Goal: Check status

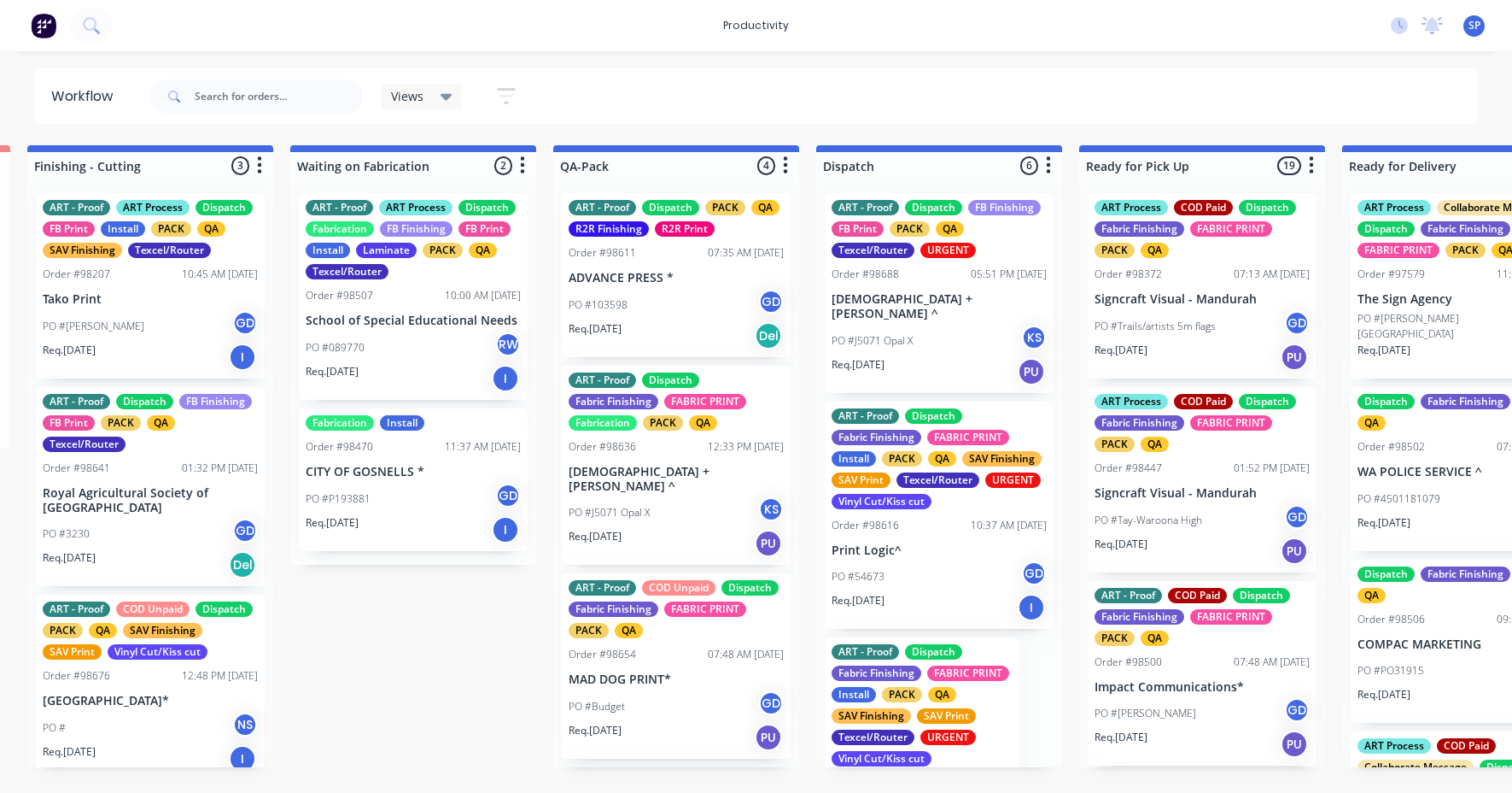
scroll to position [14, 0]
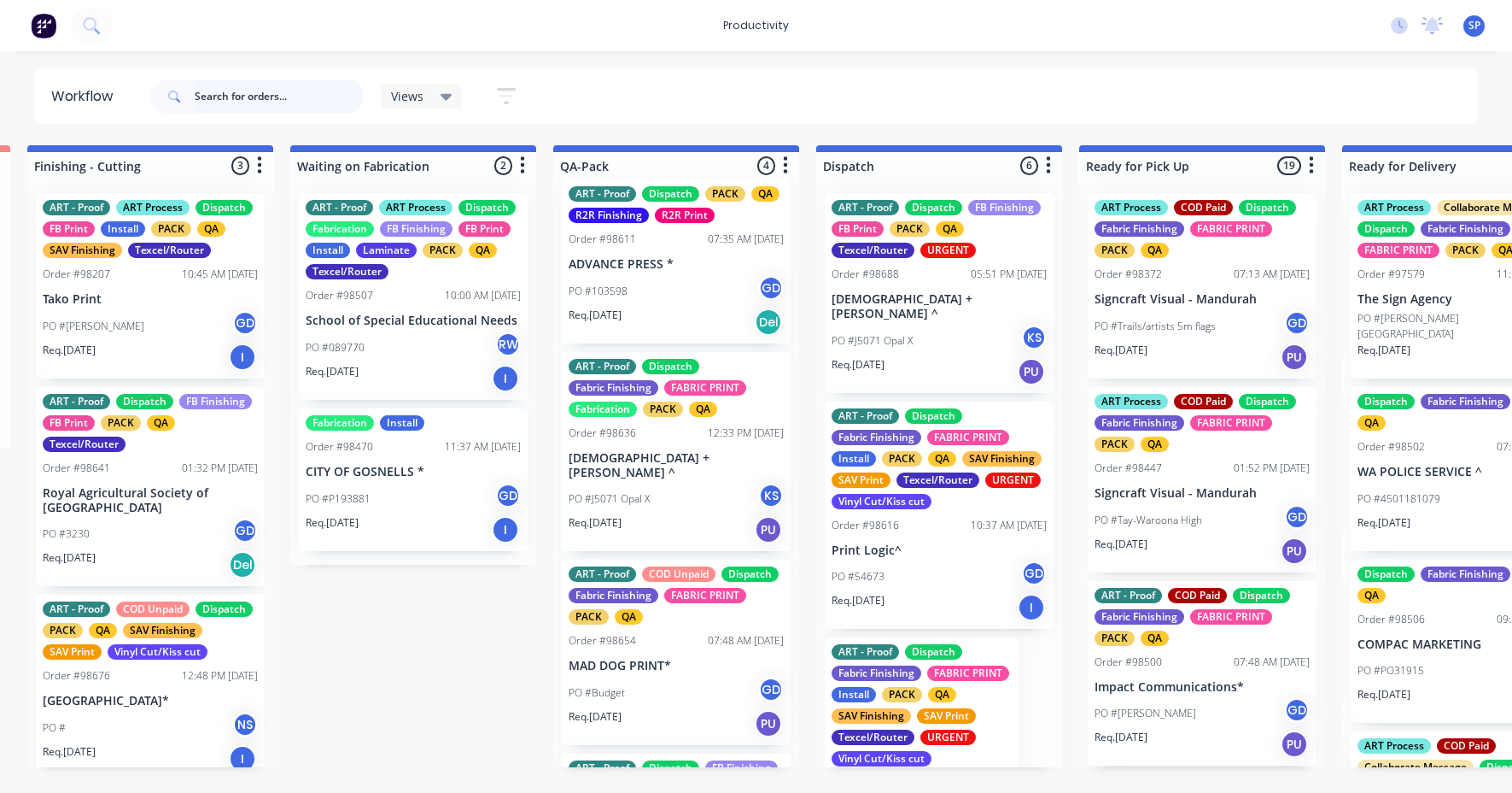
click at [263, 97] on input "text" at bounding box center [279, 97] width 169 height 34
type input "986902"
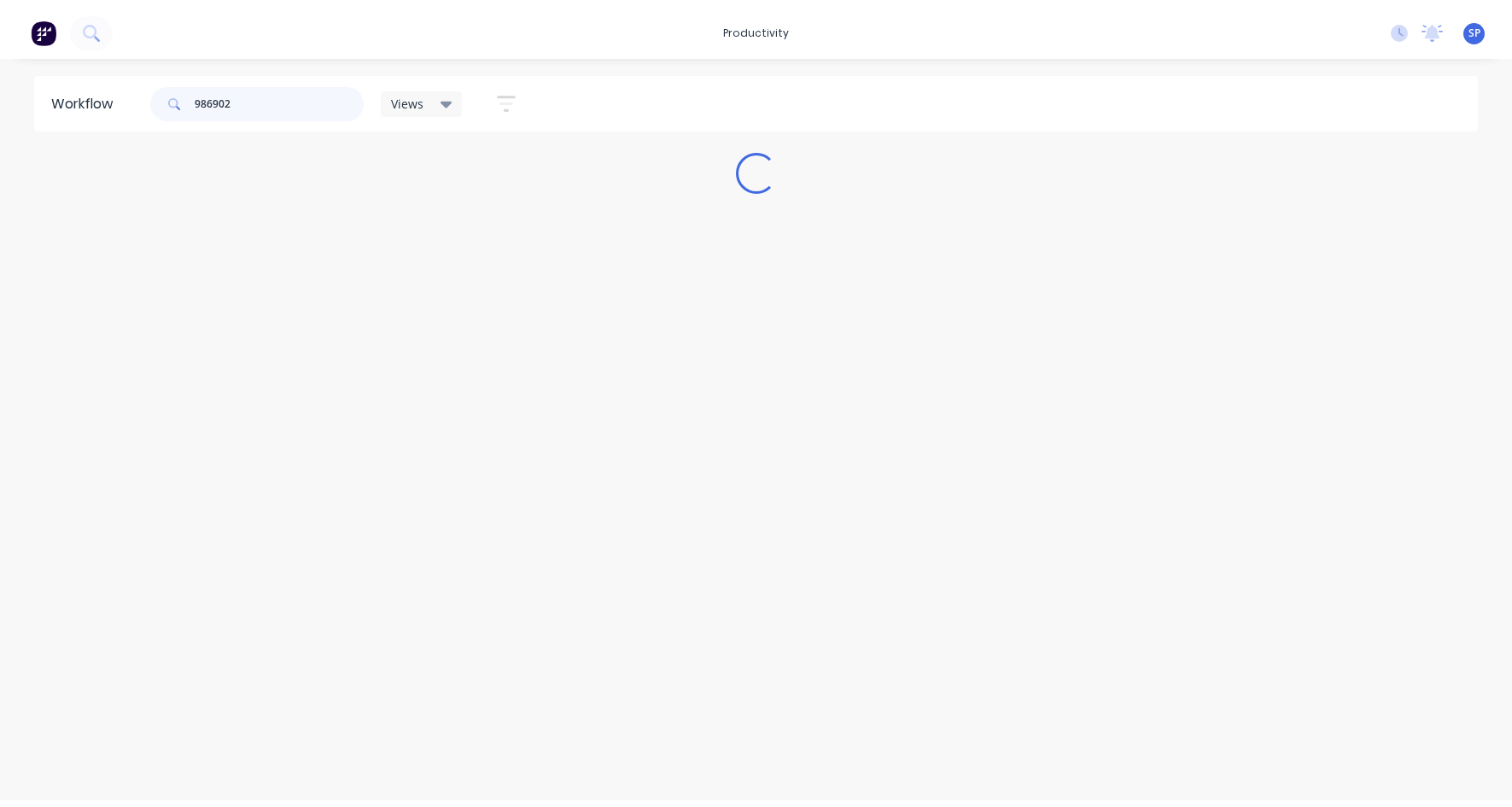
scroll to position [0, 0]
click at [217, 98] on input "986902" at bounding box center [279, 97] width 169 height 34
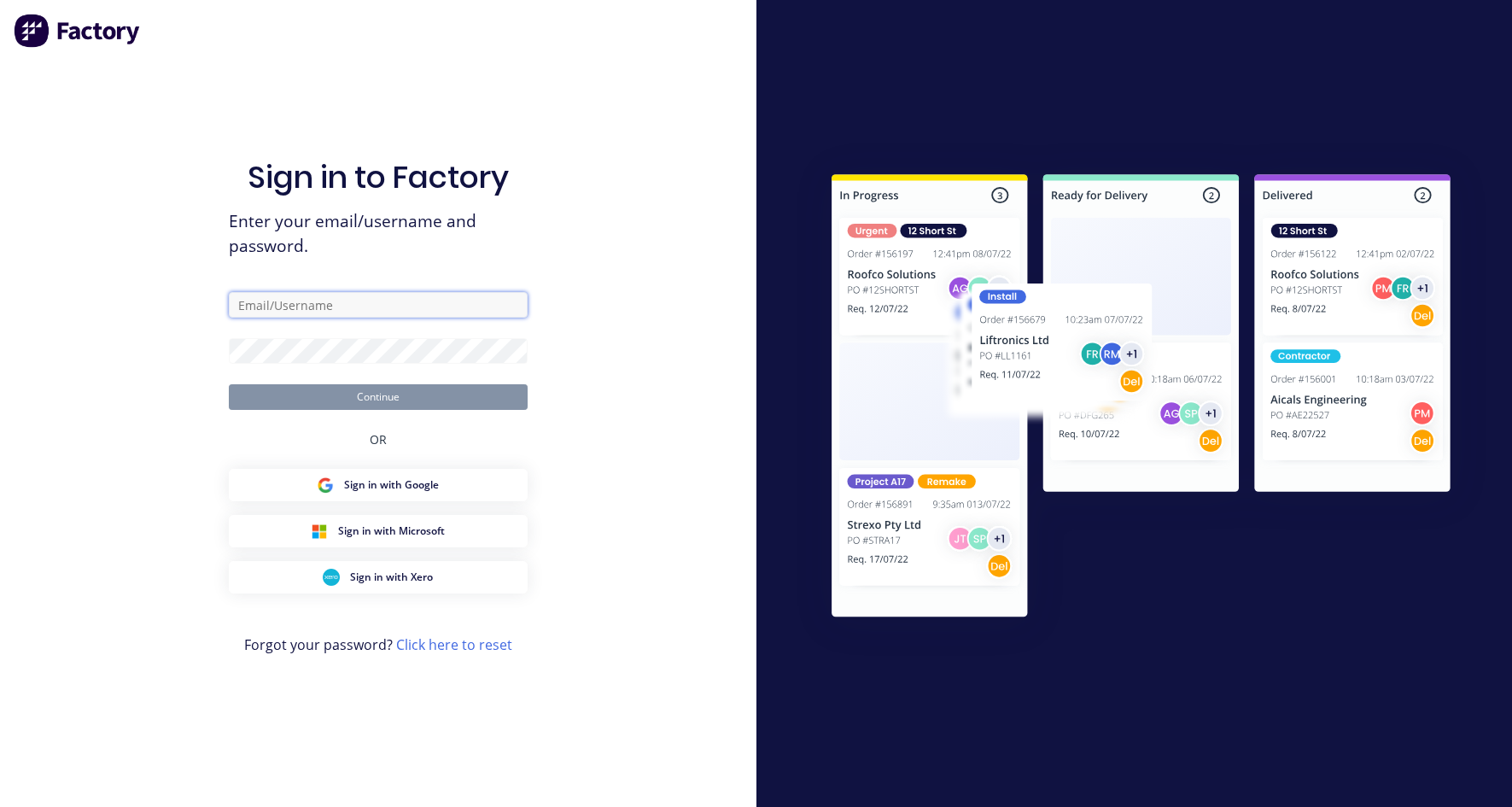
type input "[EMAIL_ADDRESS][DOMAIN_NAME]"
click at [419, 395] on button "Continue" at bounding box center [378, 396] width 299 height 25
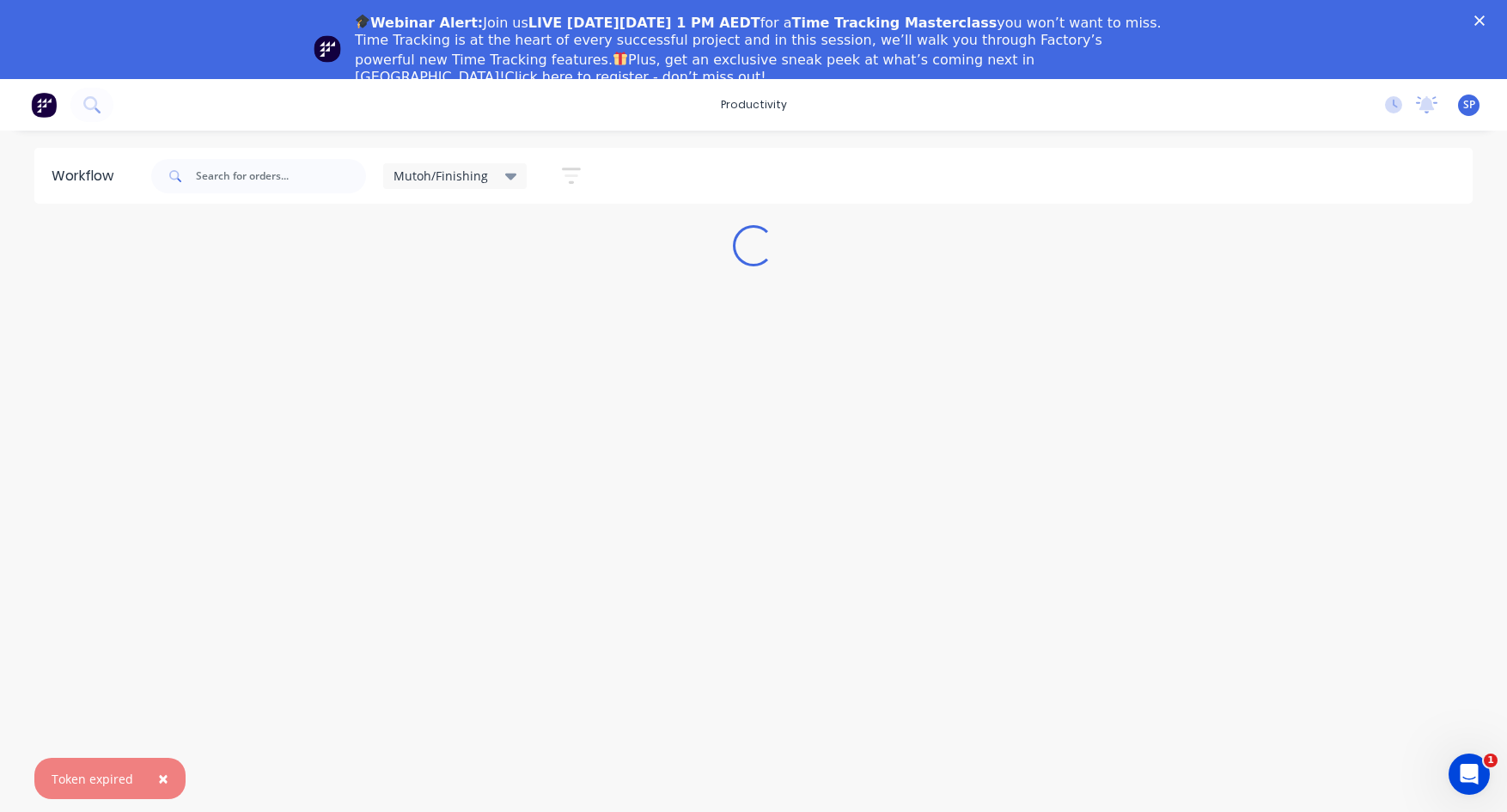
click at [508, 174] on icon at bounding box center [511, 176] width 12 height 7
drag, startPoint x: 422, startPoint y: 304, endPoint x: 448, endPoint y: 301, distance: 26.2
click at [422, 303] on button "None" at bounding box center [488, 304] width 183 height 20
click at [1485, 17] on icon "Close" at bounding box center [1480, 20] width 10 height 10
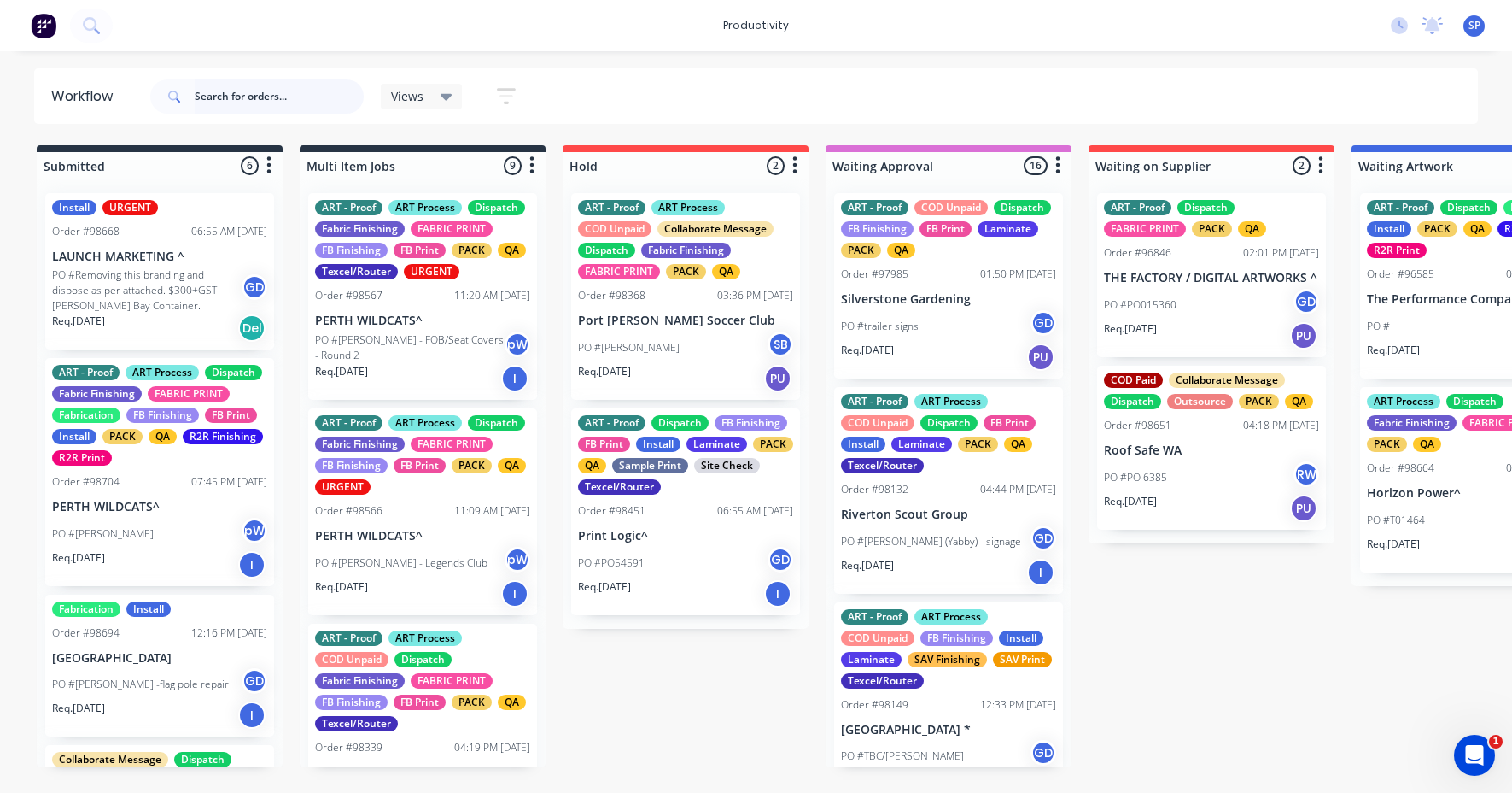
click at [263, 93] on input "text" at bounding box center [279, 97] width 169 height 34
type input "98602"
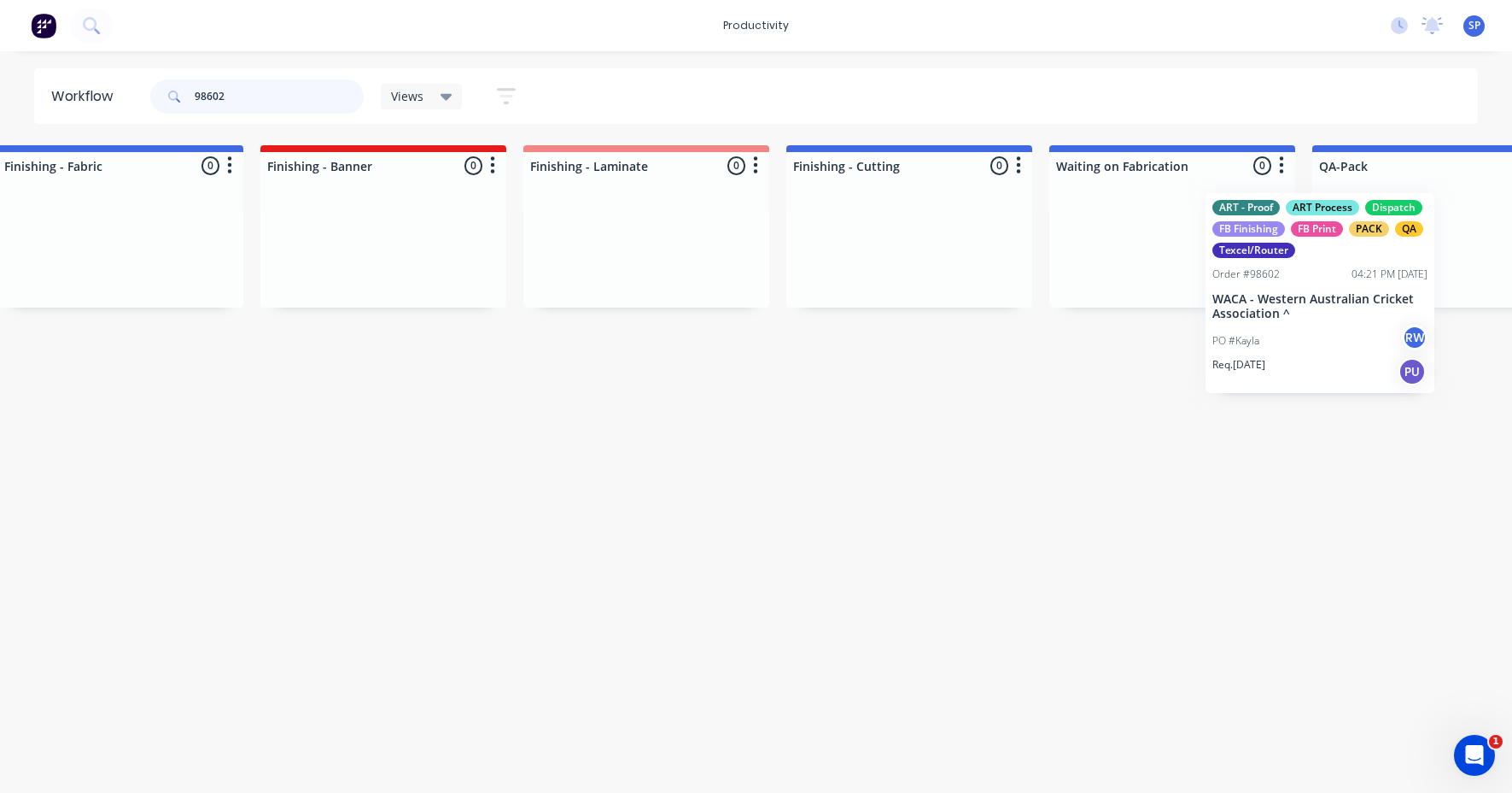
scroll to position [0, 3251]
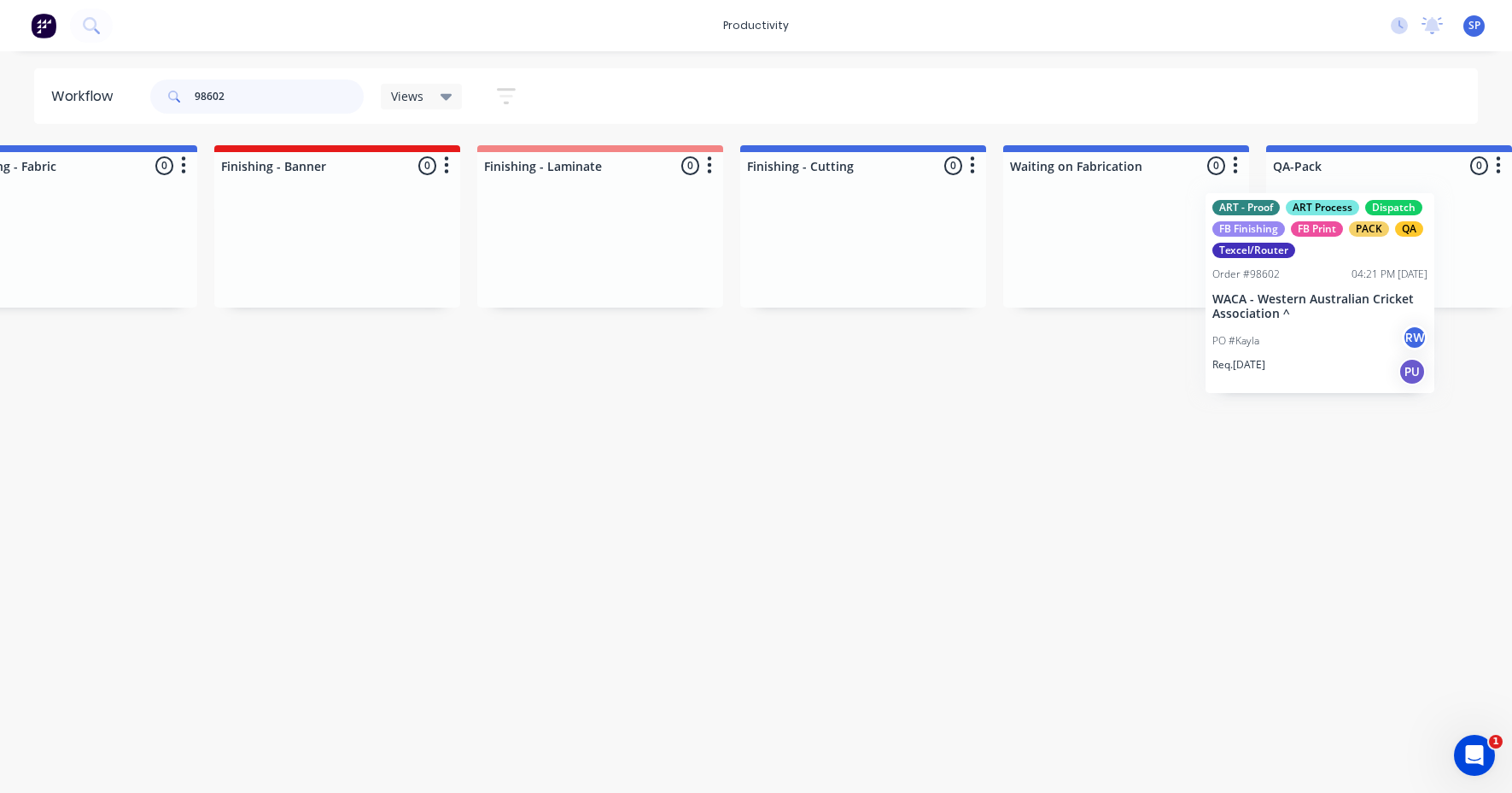
drag, startPoint x: 610, startPoint y: 307, endPoint x: 1304, endPoint y: 307, distance: 694.0
click at [1304, 307] on div "Submitted 0 Sort By Created date Required date Order number Customer name Most …" at bounding box center [24, 276] width 6560 height 262
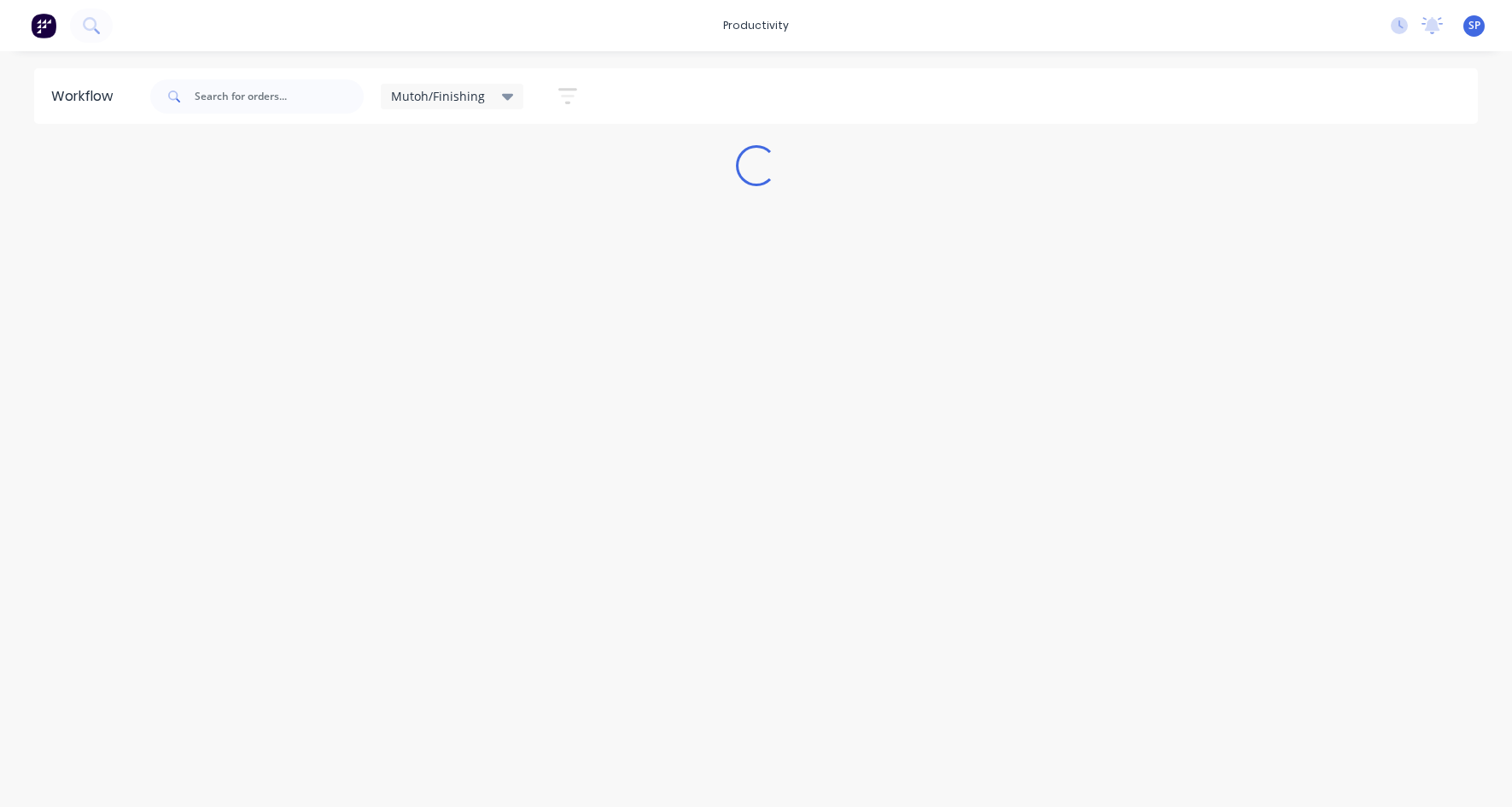
click at [502, 92] on icon at bounding box center [508, 97] width 12 height 19
click at [428, 217] on button "None" at bounding box center [484, 223] width 182 height 20
